Goal: Information Seeking & Learning: Learn about a topic

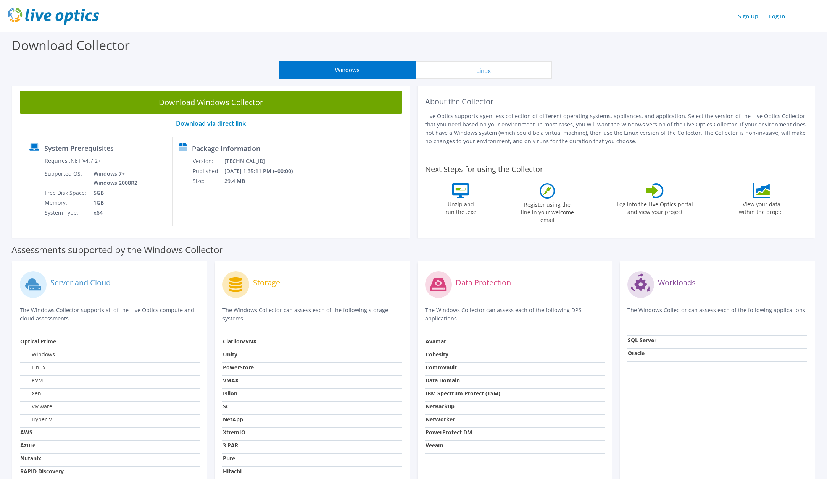
click at [40, 46] on label "Download Collector" at bounding box center [70, 45] width 118 height 18
click at [779, 13] on link "Log In" at bounding box center [777, 16] width 24 height 11
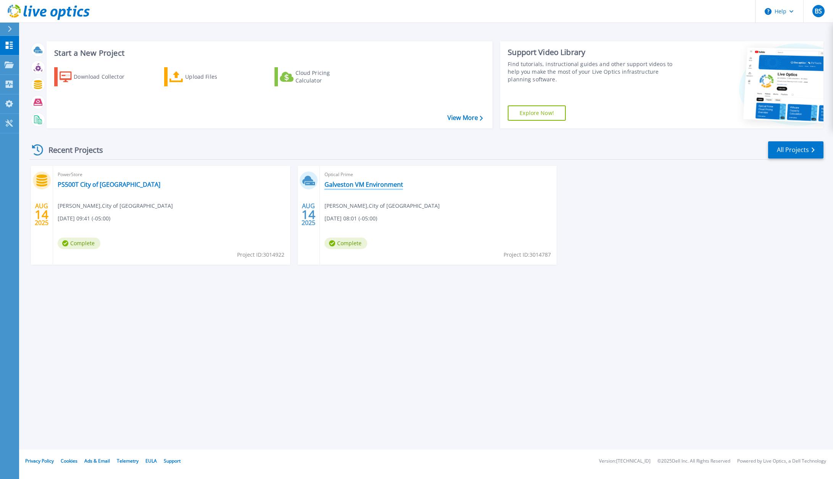
click at [366, 187] on link "Galveston VM Environment" at bounding box center [363, 185] width 79 height 8
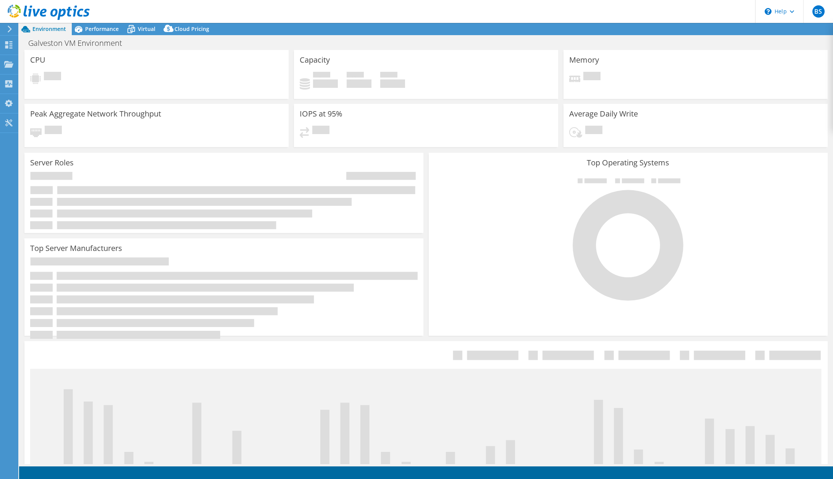
select select "USD"
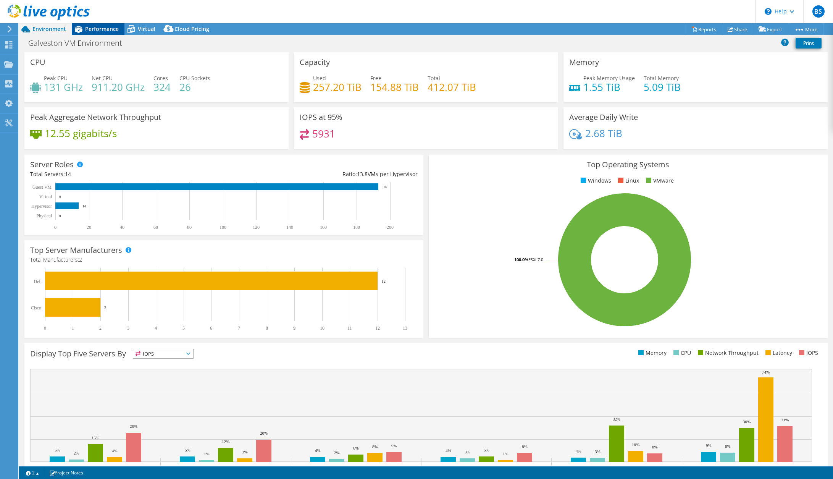
click at [106, 29] on span "Performance" at bounding box center [102, 28] width 34 height 7
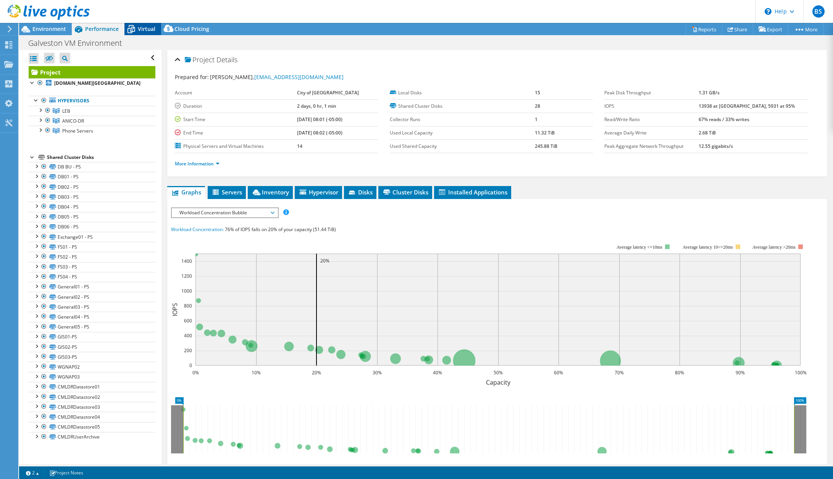
click at [148, 27] on span "Virtual" at bounding box center [147, 28] width 18 height 7
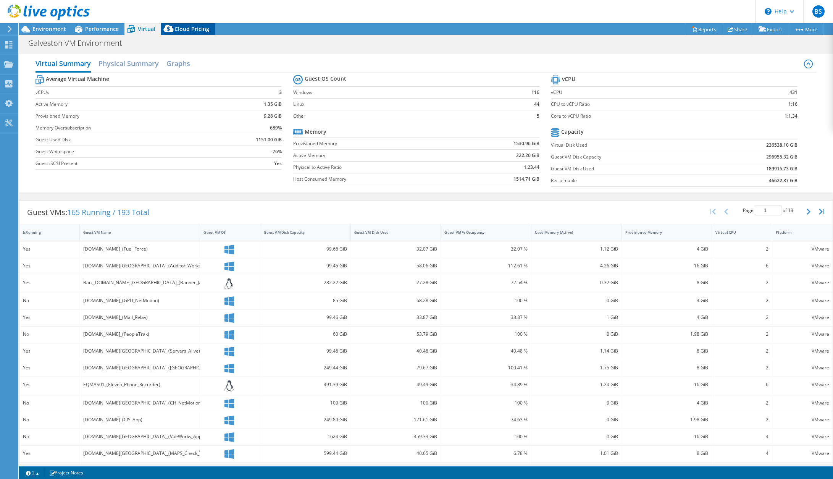
click at [182, 28] on span "Cloud Pricing" at bounding box center [191, 28] width 35 height 7
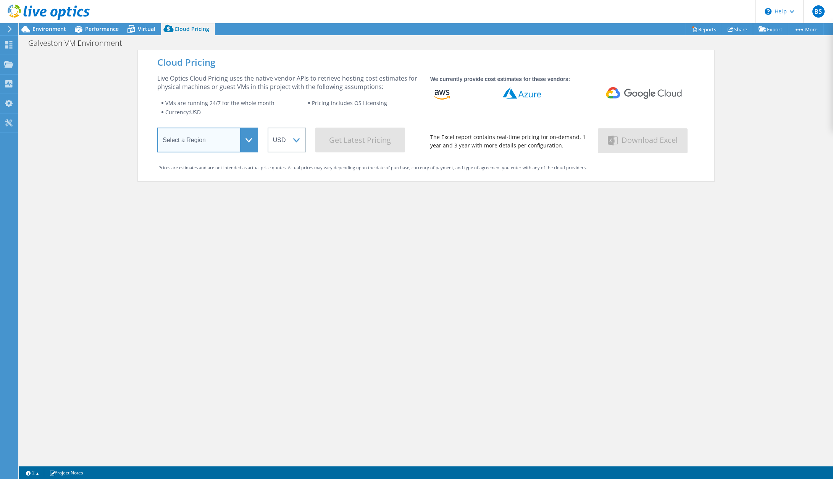
click at [247, 144] on select "Select a Region Asia Pacific (Hong Kong) Asia Pacific (Mumbai) Asia Pacific (Se…" at bounding box center [207, 139] width 101 height 25
click at [204, 83] on div "Live Optics Cloud Pricing uses the native vendor APIs to retrieve hosting cost …" at bounding box center [288, 82] width 263 height 17
click at [139, 30] on span "Virtual" at bounding box center [147, 28] width 18 height 7
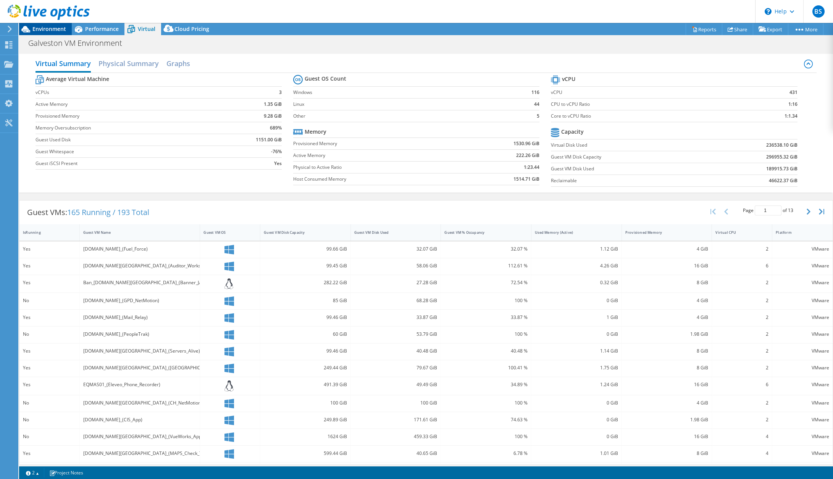
click at [44, 30] on span "Environment" at bounding box center [49, 28] width 34 height 7
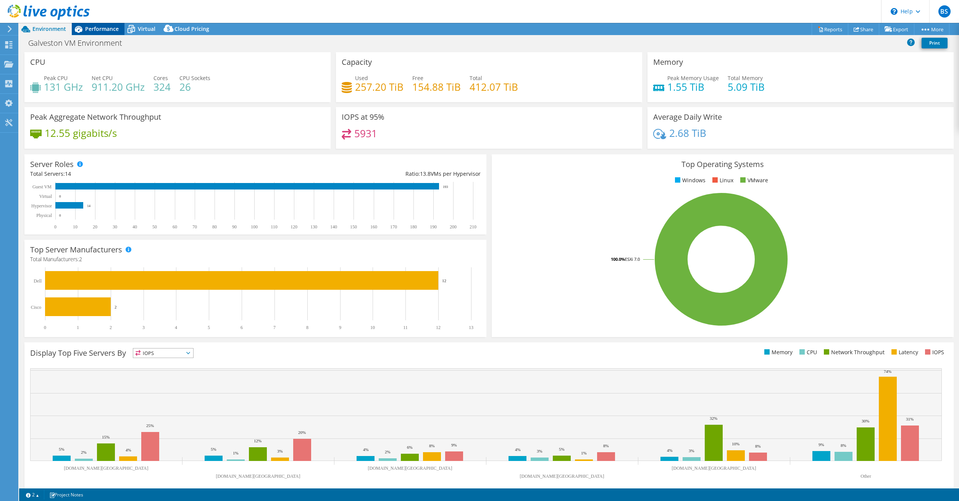
click at [97, 26] on span "Performance" at bounding box center [102, 28] width 34 height 7
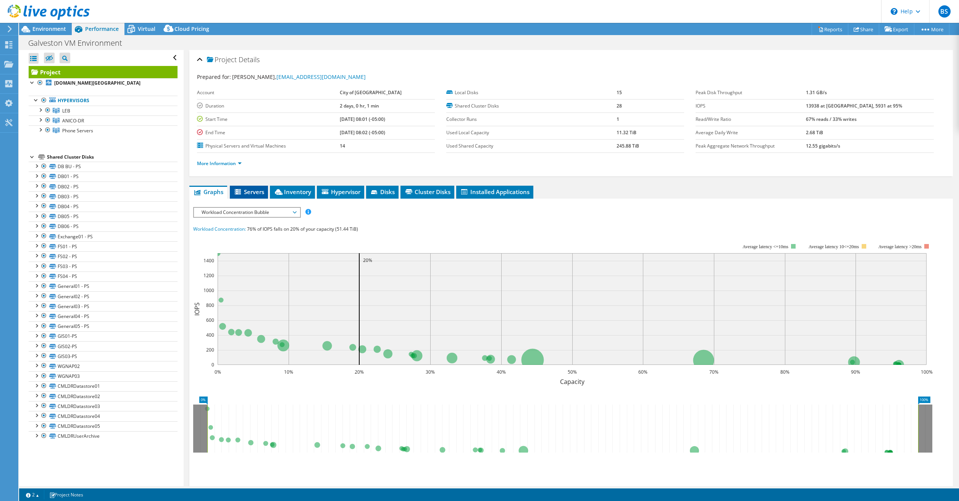
click at [250, 193] on span "Servers" at bounding box center [249, 192] width 31 height 8
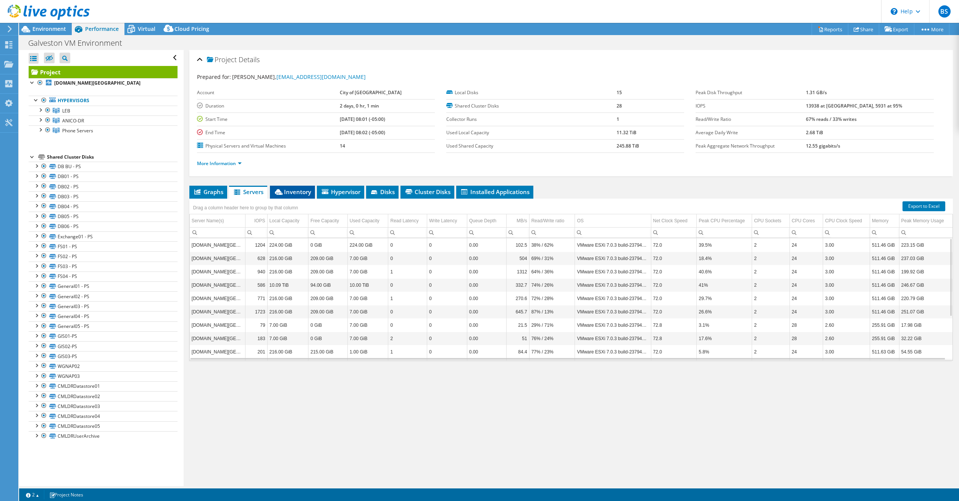
click at [293, 194] on span "Inventory" at bounding box center [292, 192] width 37 height 8
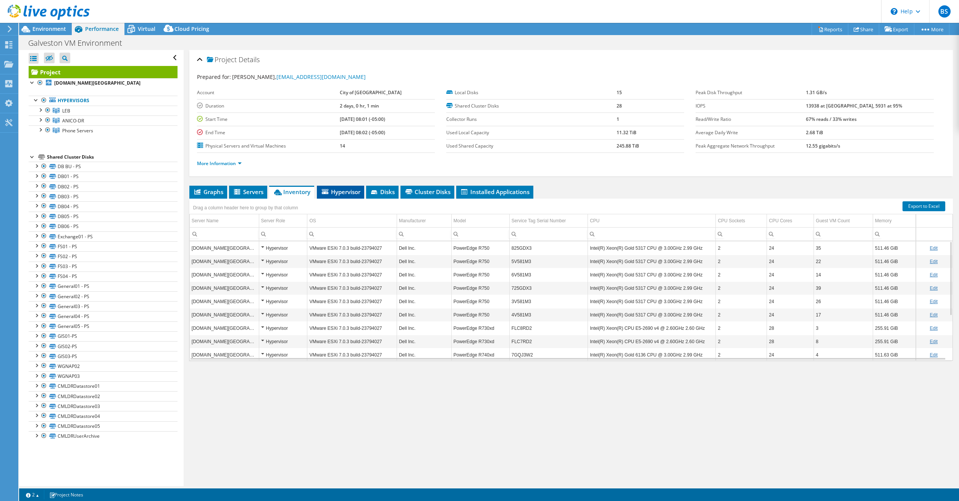
click at [339, 193] on span "Hypervisor" at bounding box center [341, 192] width 40 height 8
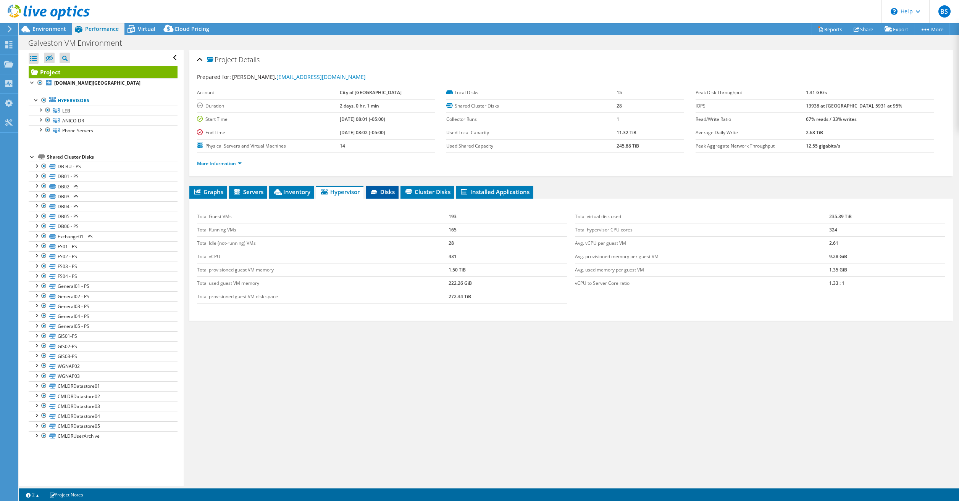
click at [392, 192] on span "Disks" at bounding box center [382, 192] width 25 height 8
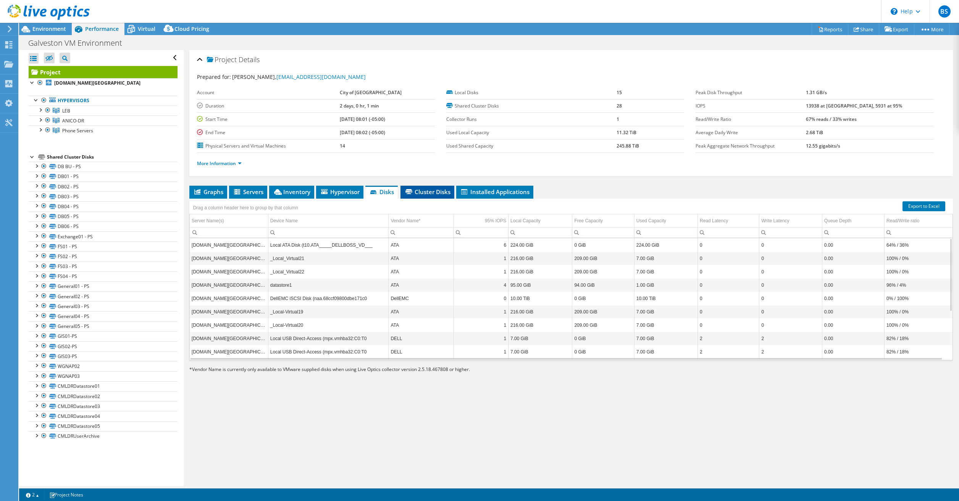
click at [427, 195] on span "Cluster Disks" at bounding box center [427, 192] width 46 height 8
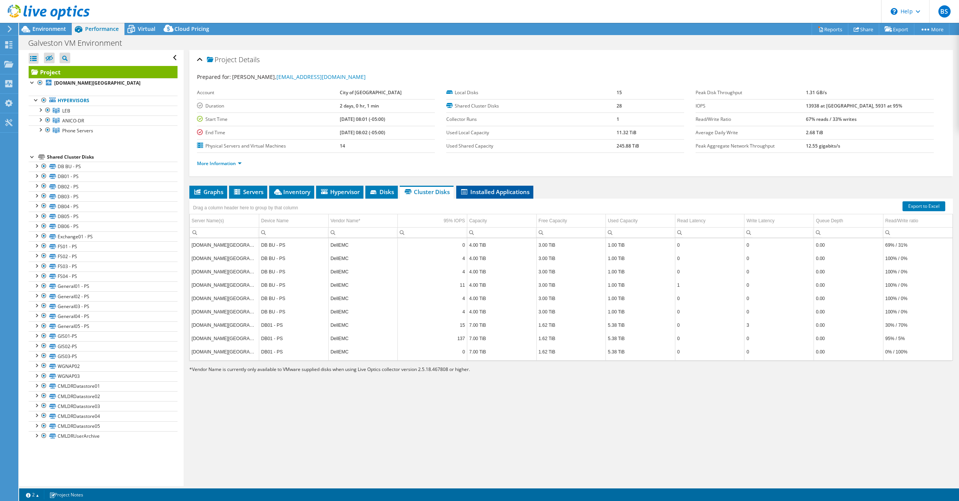
click at [501, 193] on span "Installed Applications" at bounding box center [494, 192] width 69 height 8
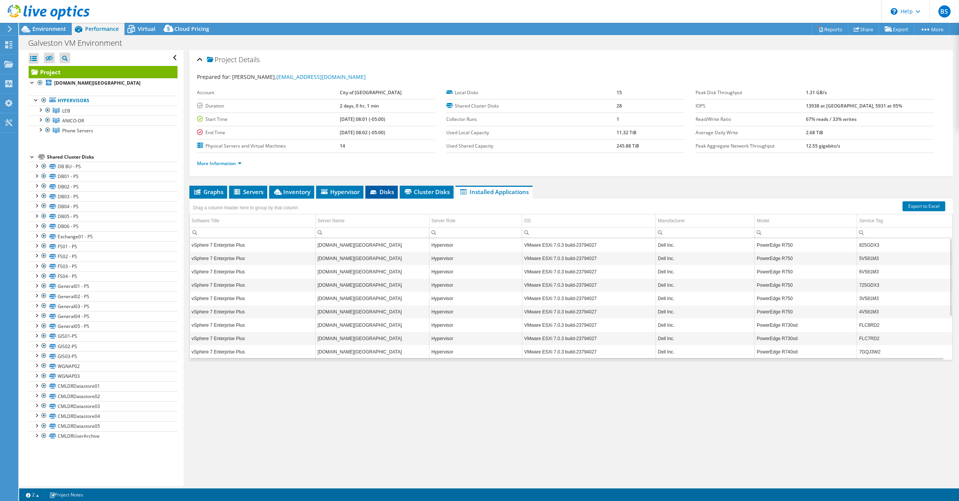
click at [367, 192] on li "Disks" at bounding box center [381, 192] width 32 height 13
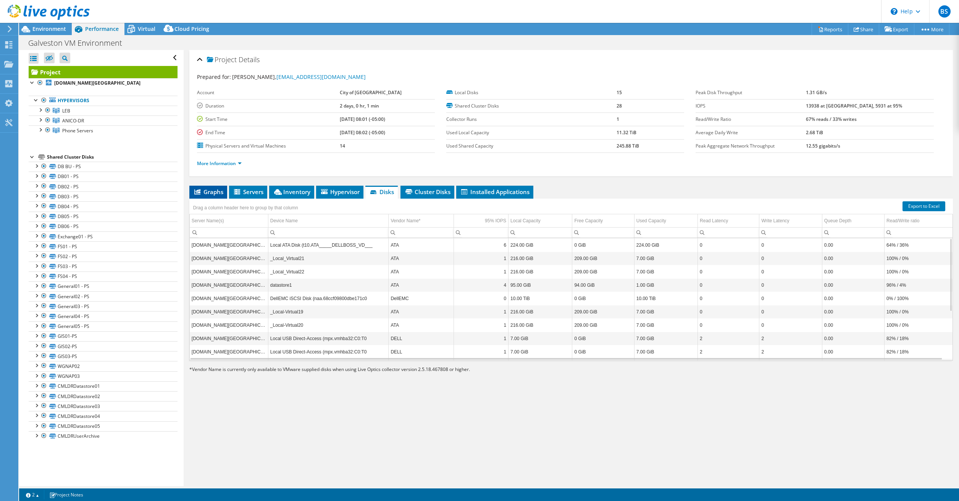
click at [213, 192] on span "Graphs" at bounding box center [208, 192] width 30 height 8
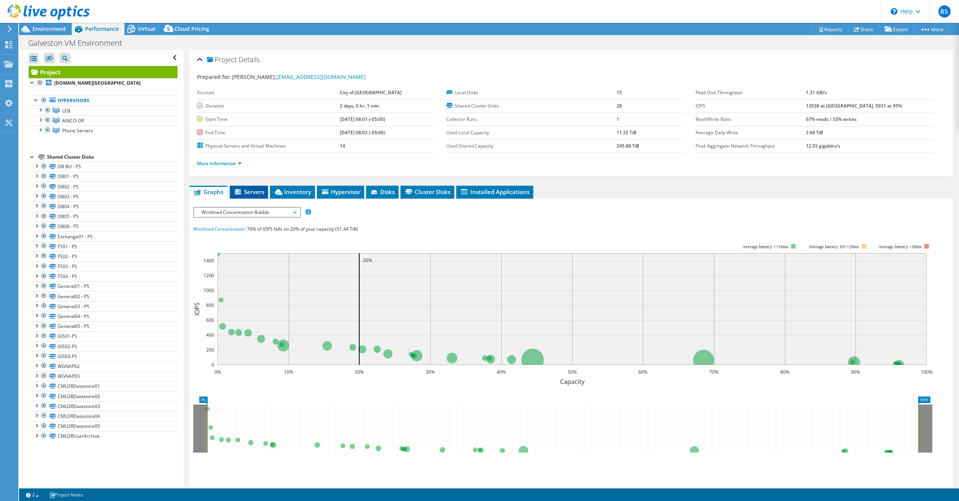
click at [254, 192] on span "Servers" at bounding box center [249, 192] width 31 height 8
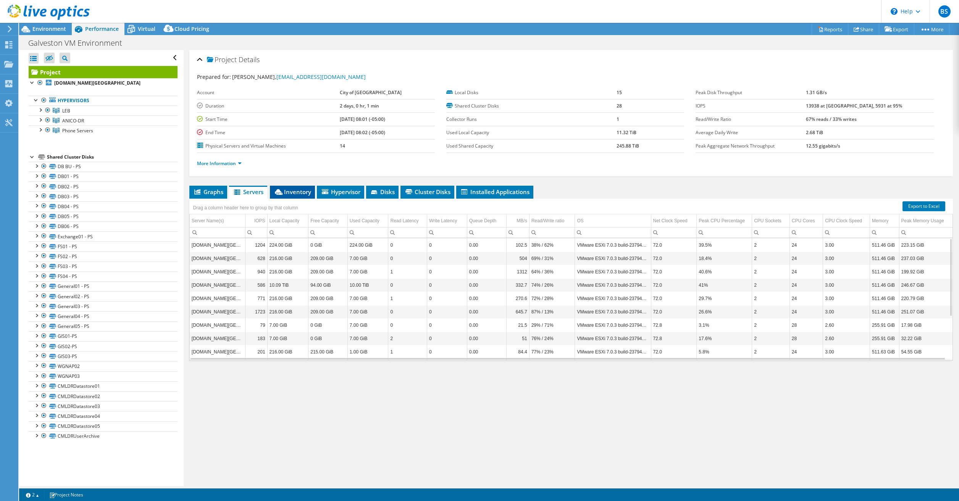
click at [298, 193] on span "Inventory" at bounding box center [292, 192] width 37 height 8
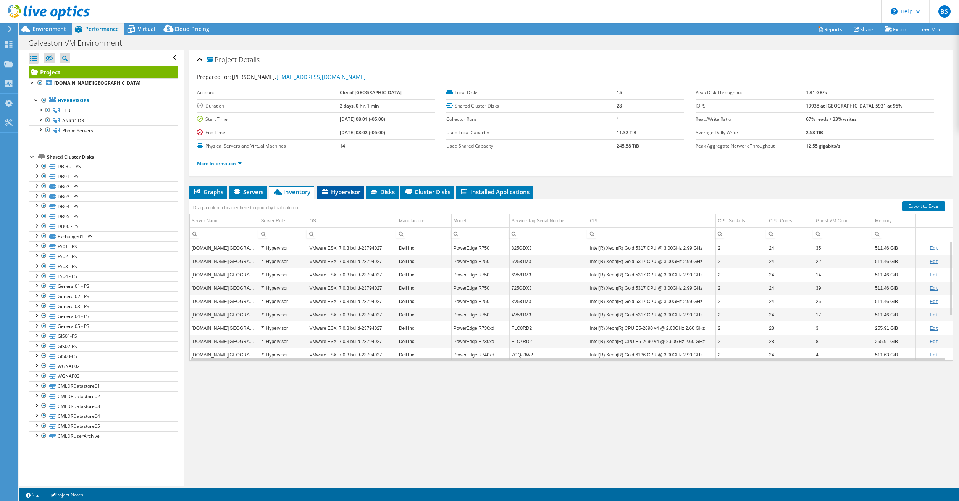
click at [340, 194] on span "Hypervisor" at bounding box center [341, 192] width 40 height 8
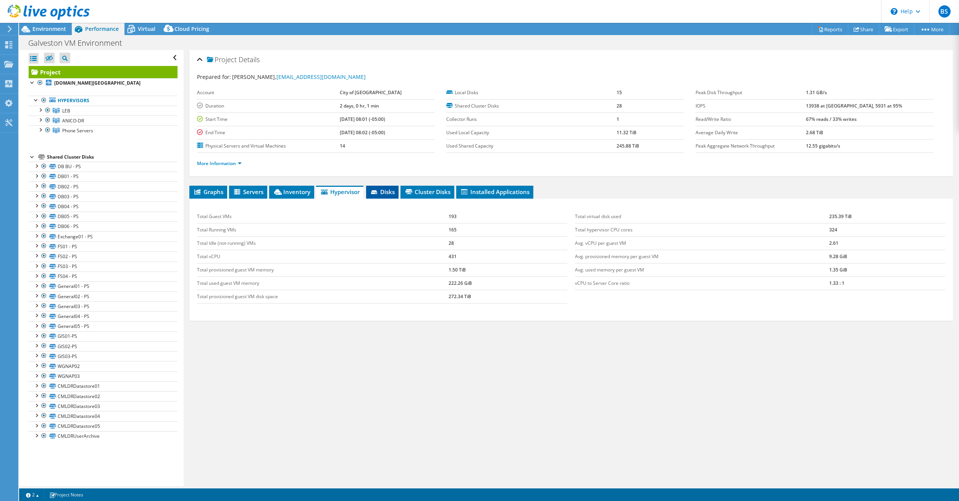
click at [391, 190] on span "Disks" at bounding box center [382, 192] width 25 height 8
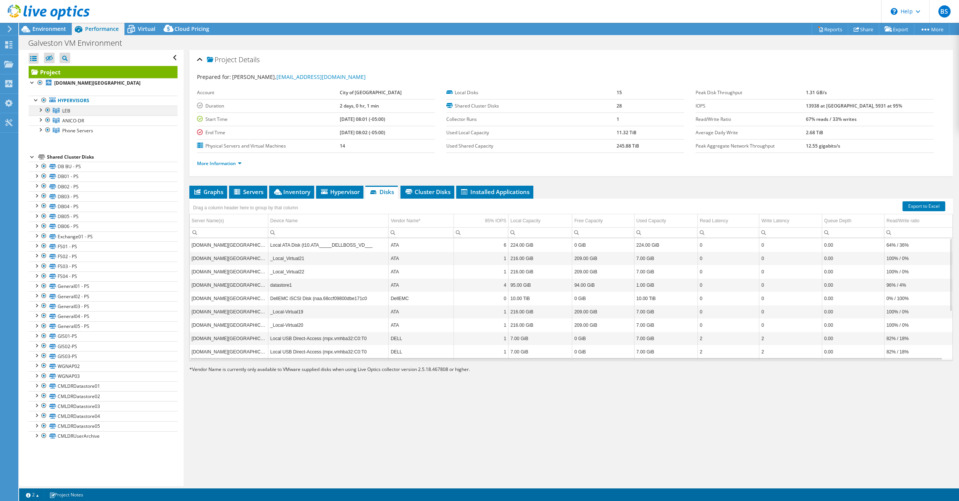
click at [40, 110] on div at bounding box center [40, 110] width 8 height 8
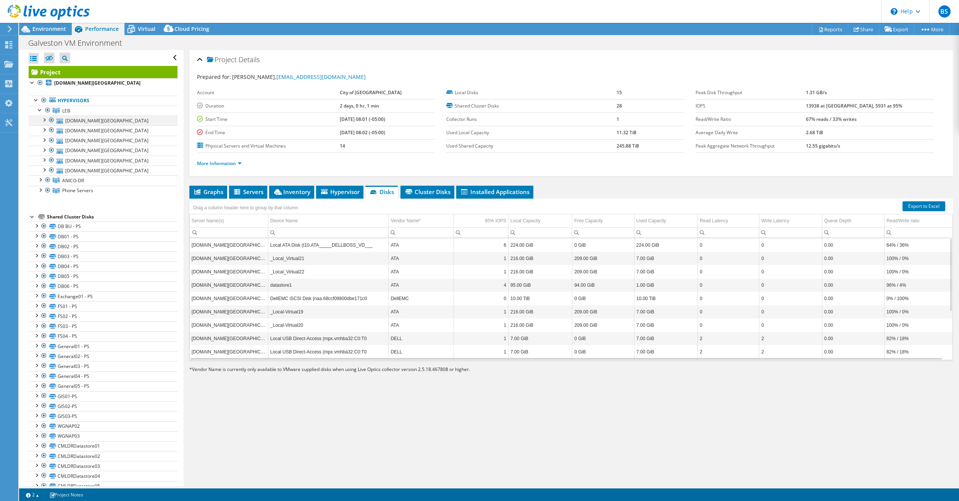
click at [44, 119] on div at bounding box center [44, 120] width 8 height 8
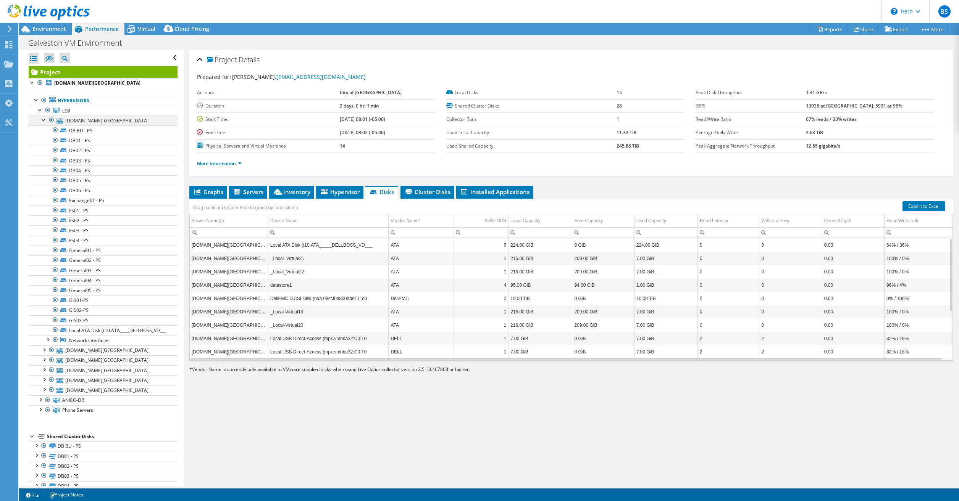
click at [44, 119] on div at bounding box center [44, 120] width 8 height 8
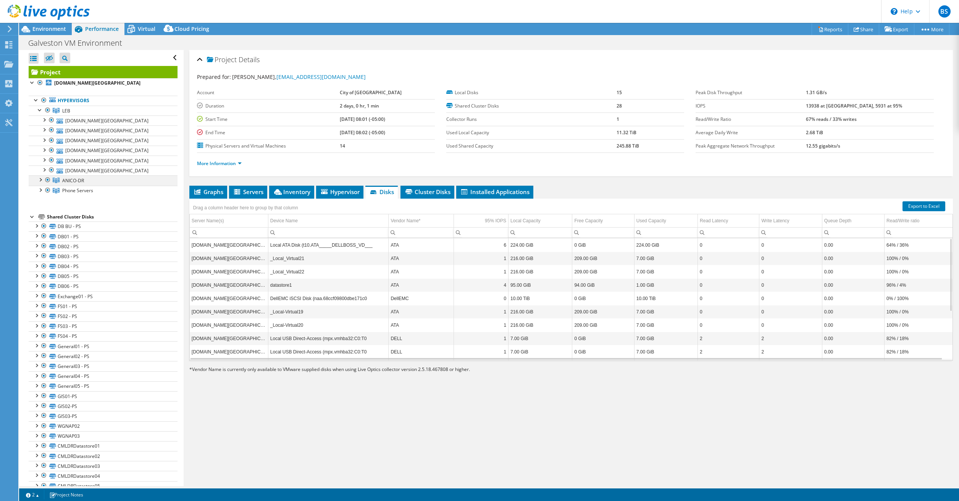
click at [39, 180] on div at bounding box center [40, 180] width 8 height 8
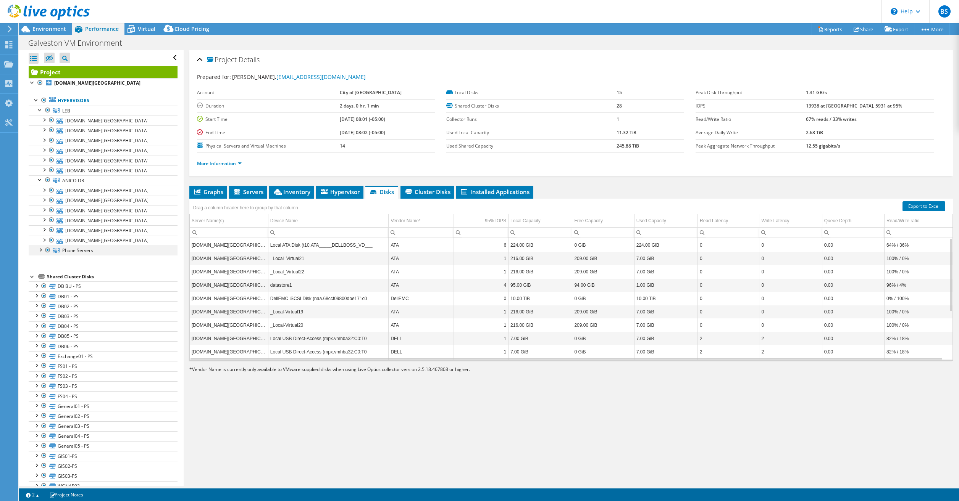
click at [41, 251] on div at bounding box center [40, 250] width 8 height 8
click at [40, 250] on div at bounding box center [40, 250] width 8 height 8
click at [40, 179] on div at bounding box center [40, 180] width 8 height 8
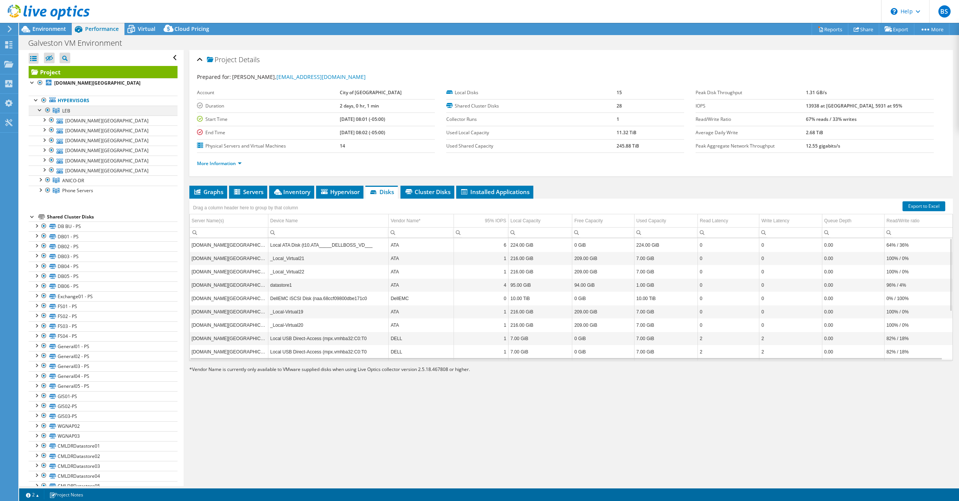
click at [42, 109] on div at bounding box center [40, 110] width 8 height 8
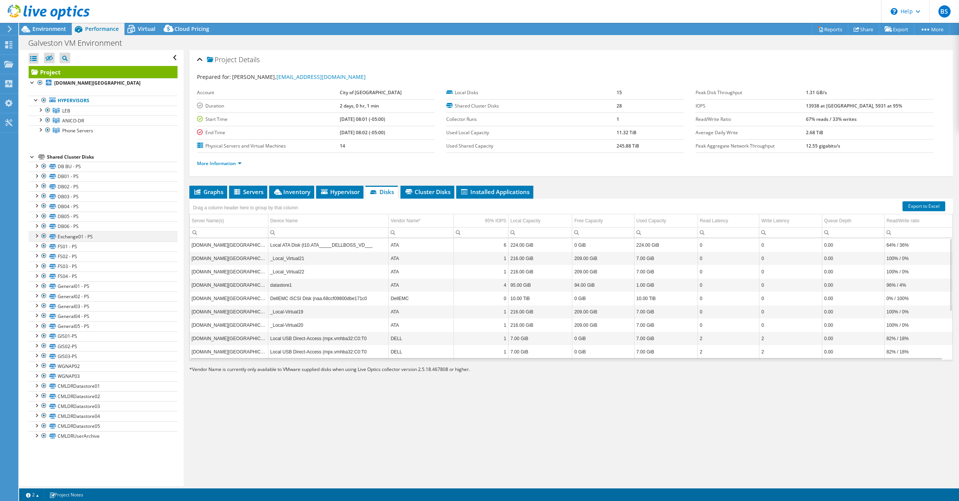
click at [36, 235] on div at bounding box center [36, 236] width 8 height 8
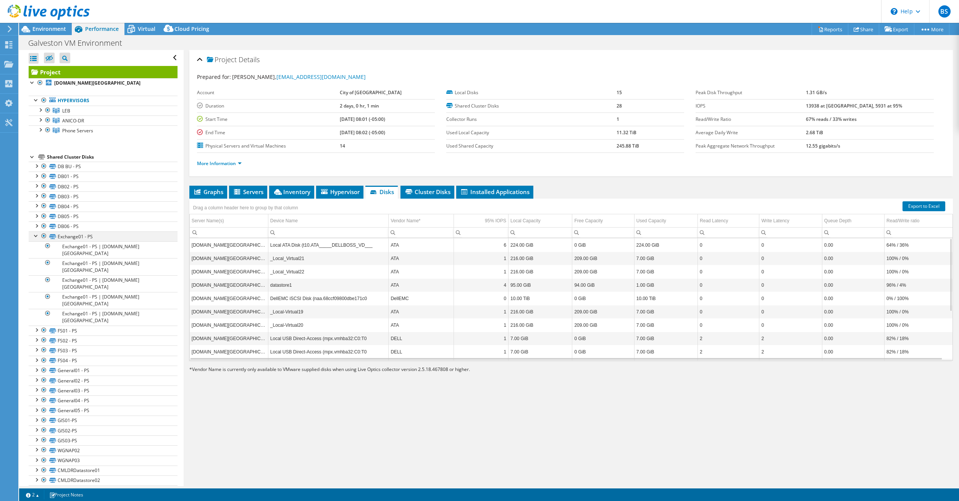
click at [36, 235] on div at bounding box center [36, 236] width 8 height 8
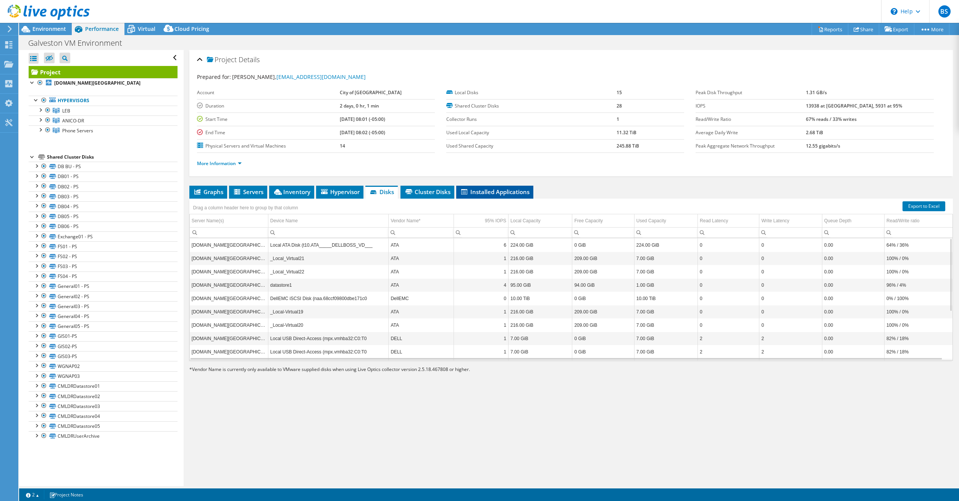
click at [495, 193] on span "Installed Applications" at bounding box center [494, 192] width 69 height 8
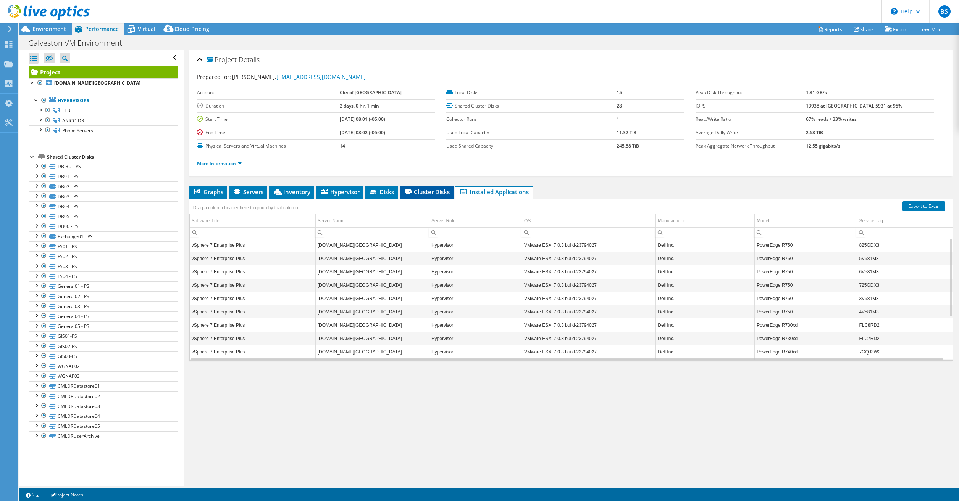
click at [433, 192] on span "Cluster Disks" at bounding box center [426, 192] width 46 height 8
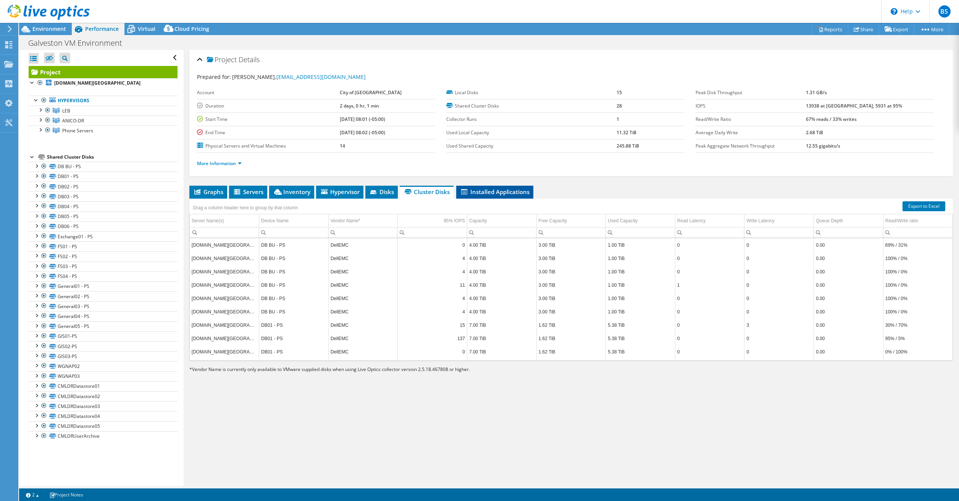
click at [481, 192] on span "Installed Applications" at bounding box center [494, 192] width 69 height 8
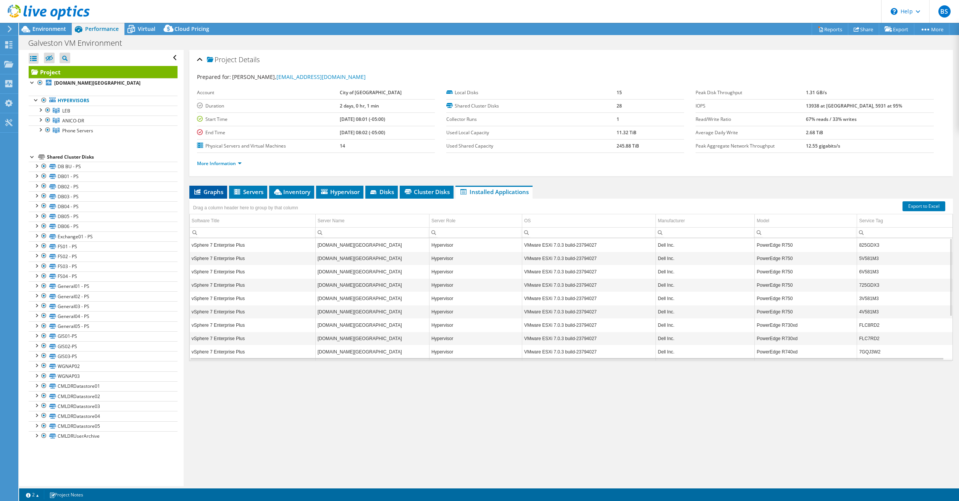
click at [201, 189] on span "Graphs" at bounding box center [208, 192] width 30 height 8
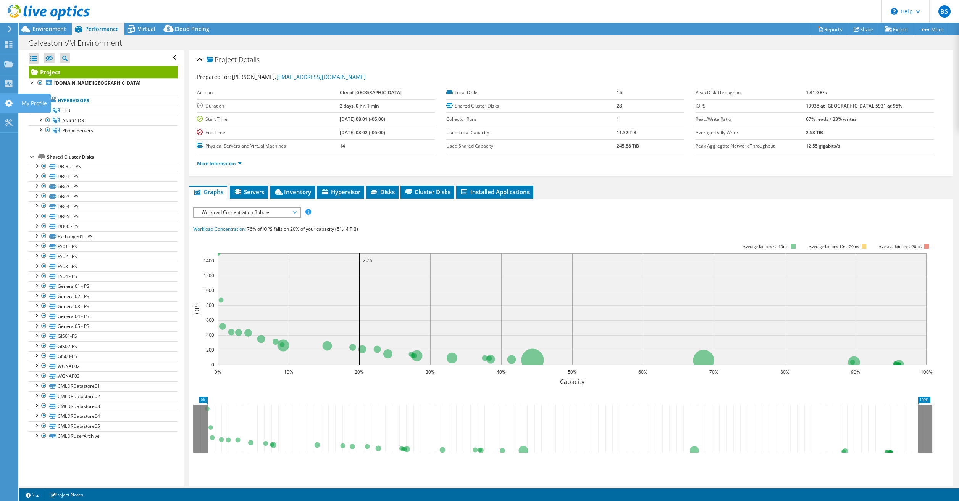
click at [10, 103] on icon at bounding box center [8, 103] width 9 height 7
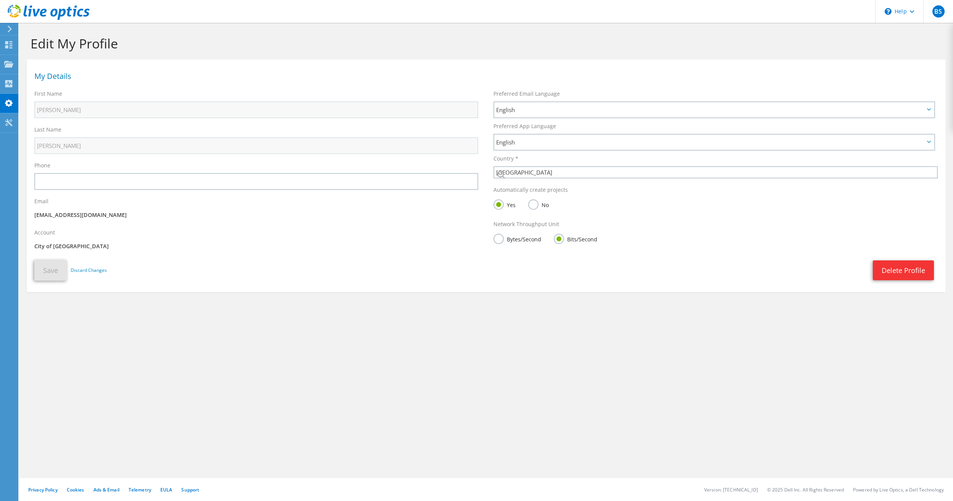
select select "224"
click at [9, 68] on icon at bounding box center [8, 64] width 9 height 7
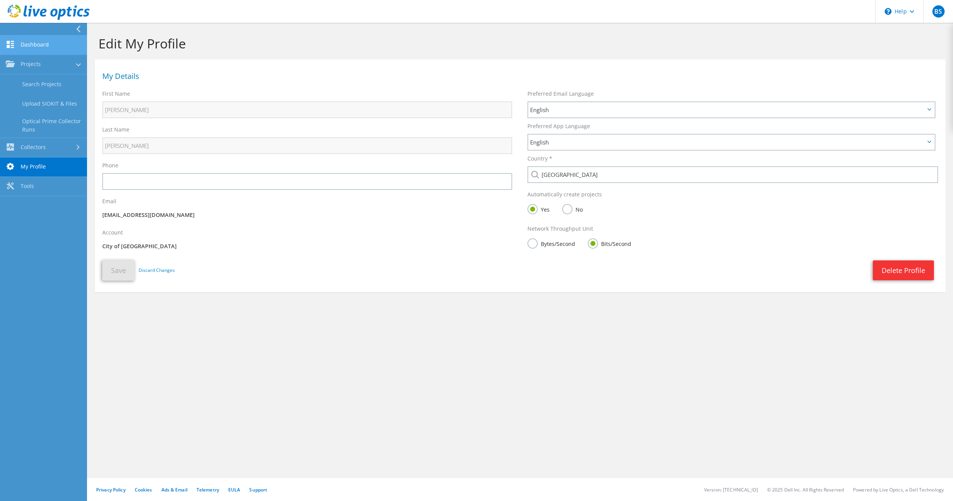
click at [11, 44] on use at bounding box center [10, 44] width 7 height 7
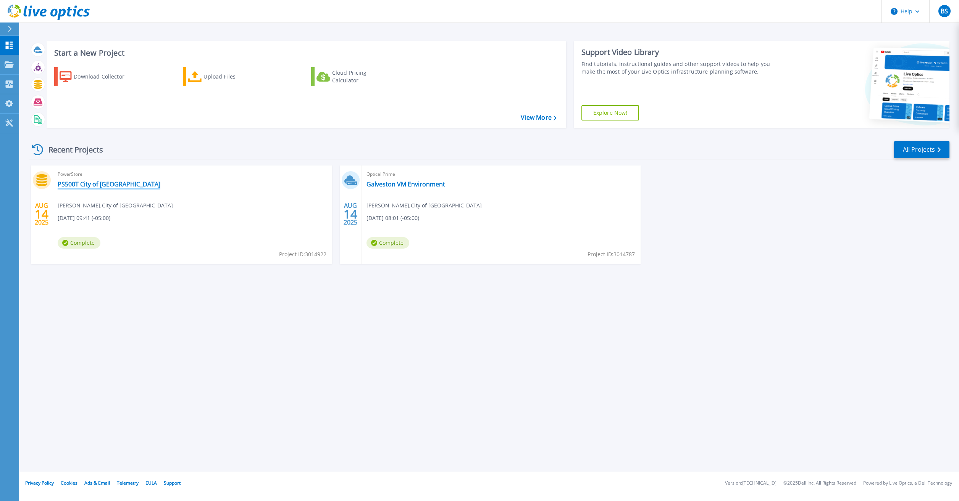
click at [86, 184] on link "PS500T City of Galveston" at bounding box center [109, 185] width 103 height 8
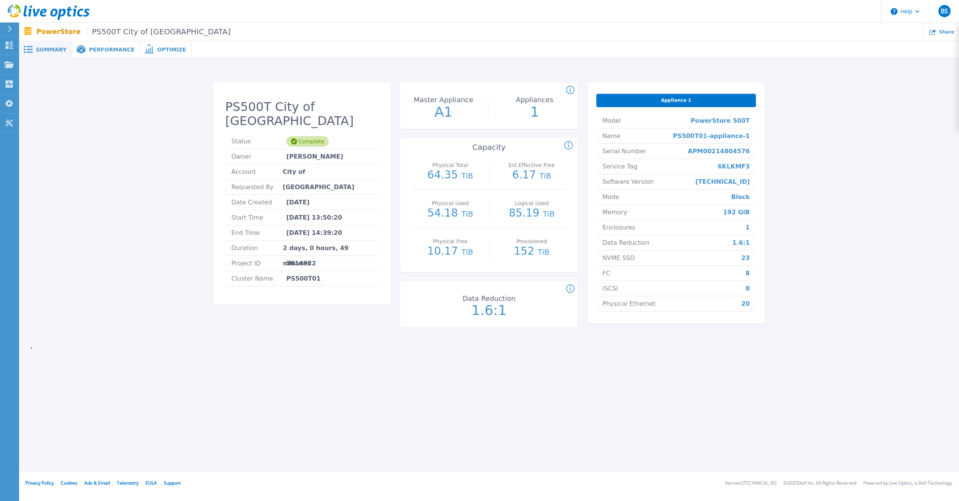
click at [100, 50] on span "Performance" at bounding box center [111, 49] width 45 height 5
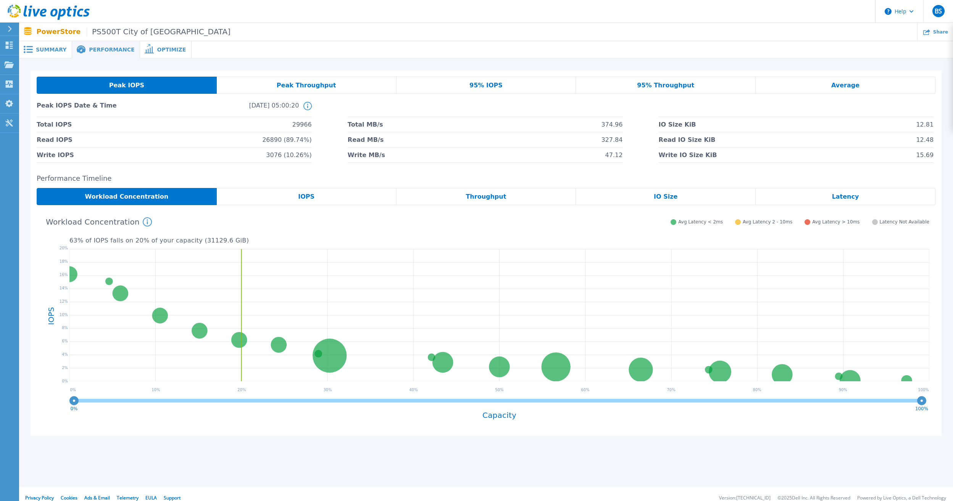
click at [158, 50] on span "Optimize" at bounding box center [171, 49] width 29 height 5
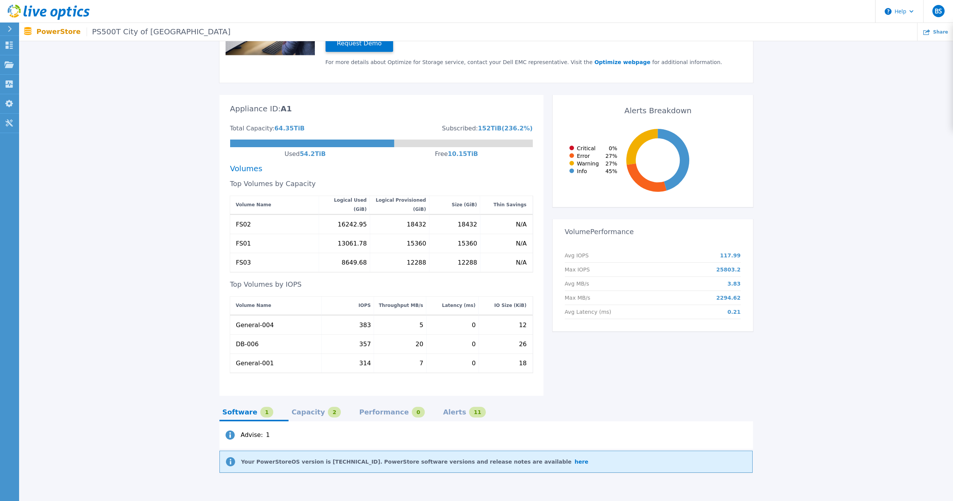
scroll to position [170, 0]
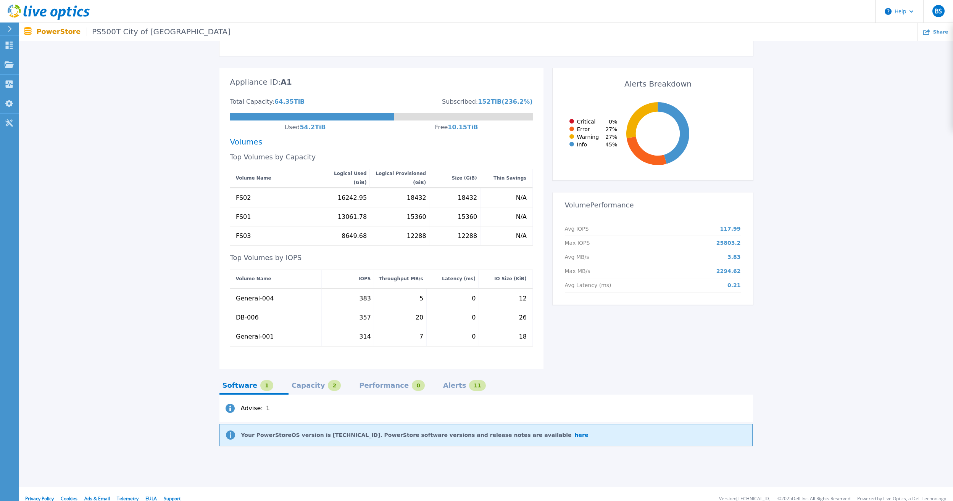
click at [308, 383] on div "Capacity" at bounding box center [309, 386] width 34 height 6
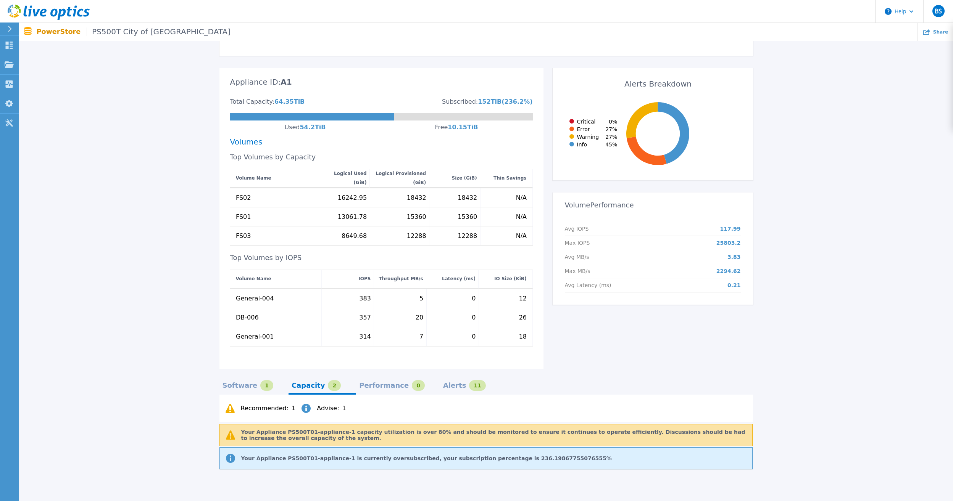
click at [443, 380] on div "Alerts 11" at bounding box center [464, 385] width 43 height 11
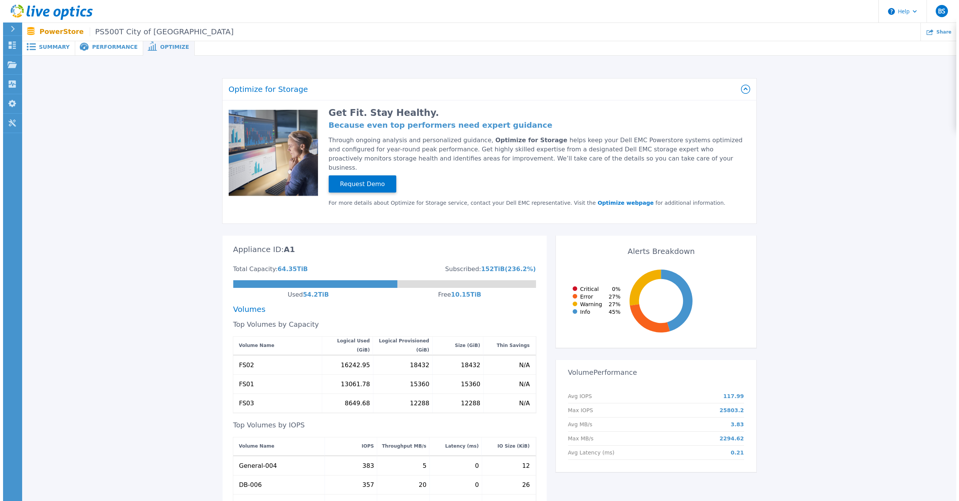
scroll to position [0, 0]
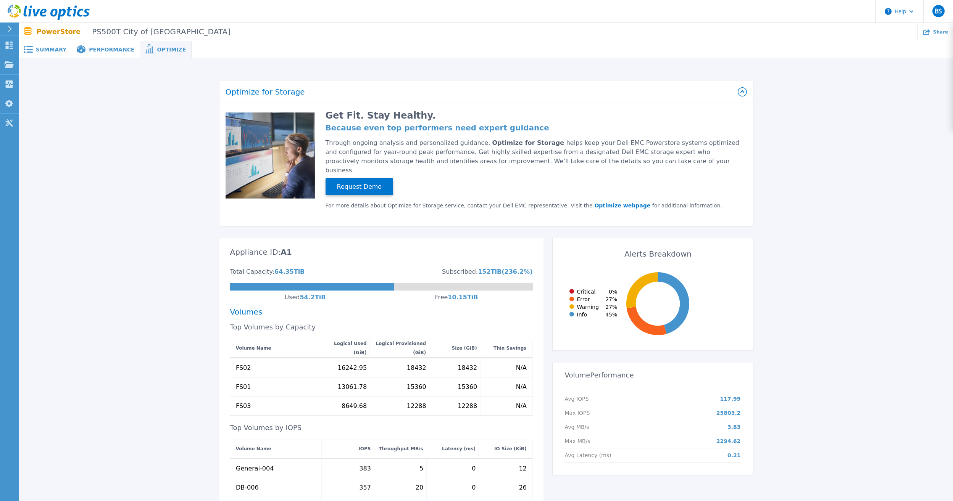
click at [39, 52] on span "Summary" at bounding box center [51, 49] width 31 height 5
